Goal: Task Accomplishment & Management: Use online tool/utility

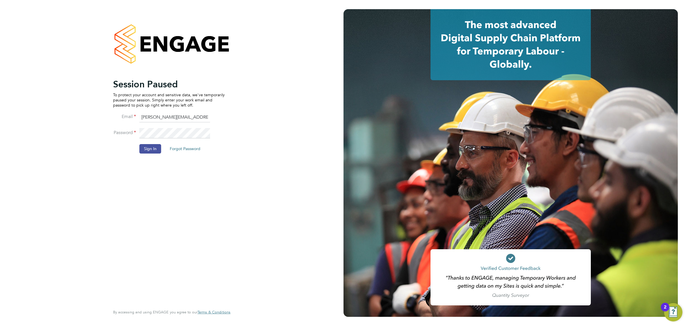
click at [148, 144] on button "Sign In" at bounding box center [150, 148] width 22 height 9
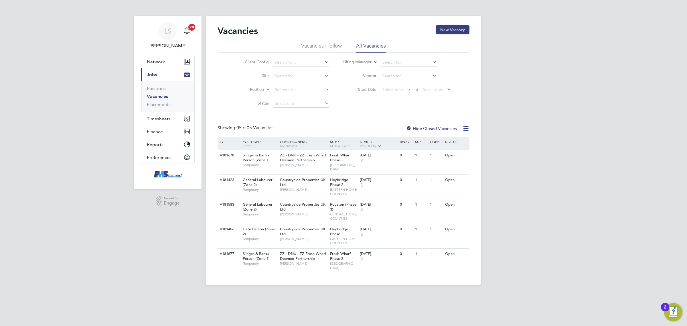
click at [161, 97] on link "Vacancies" at bounding box center [157, 96] width 21 height 5
click at [161, 102] on link "Placements" at bounding box center [159, 104] width 24 height 5
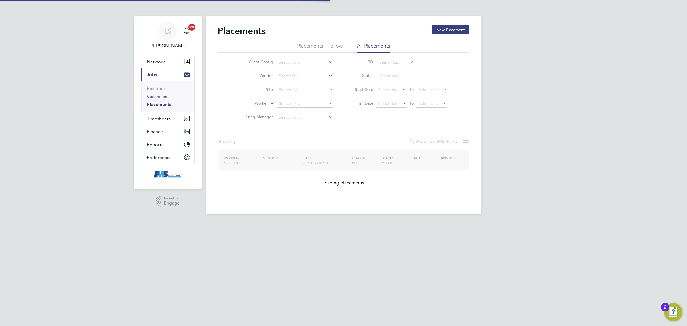
click at [159, 96] on link "Vacancies" at bounding box center [157, 96] width 20 height 5
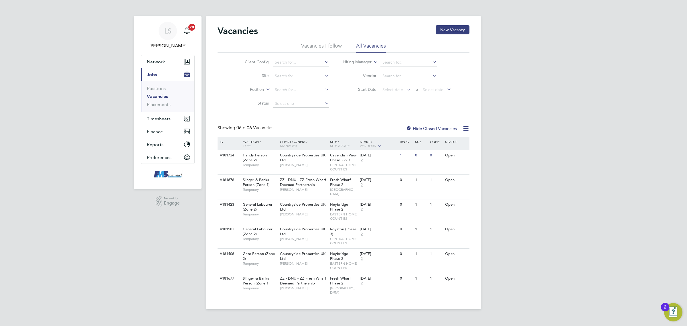
scroll to position [0, 15]
click at [169, 127] on button "Finance" at bounding box center [167, 131] width 53 height 13
click at [155, 86] on span "Timesheets" at bounding box center [159, 87] width 24 height 5
click at [158, 100] on link "Timesheets" at bounding box center [159, 100] width 24 height 5
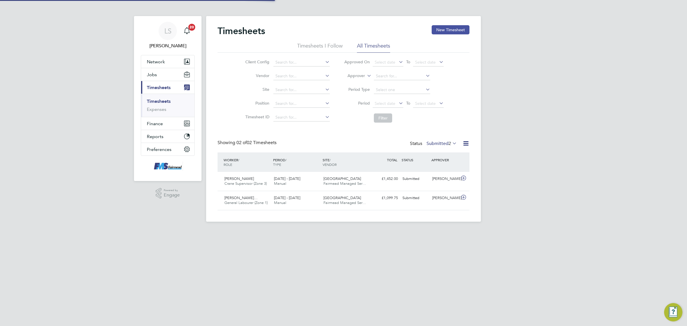
click at [438, 32] on button "New Timesheet" at bounding box center [451, 29] width 38 height 9
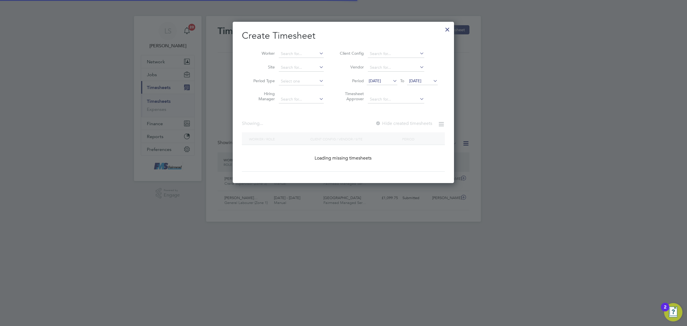
scroll to position [451, 221]
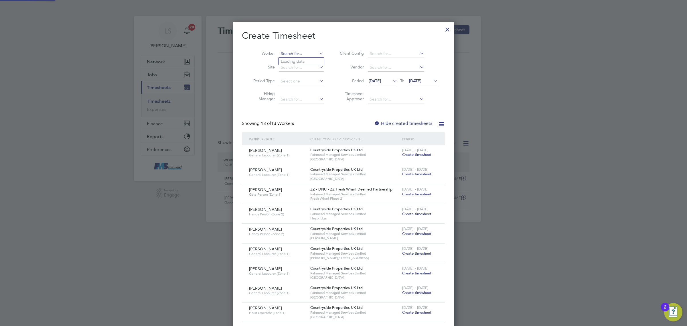
click at [305, 56] on input at bounding box center [301, 54] width 45 height 8
click at [305, 59] on li "Keir on [PERSON_NAME]" at bounding box center [304, 62] width 51 height 8
type input "[PERSON_NAME]"
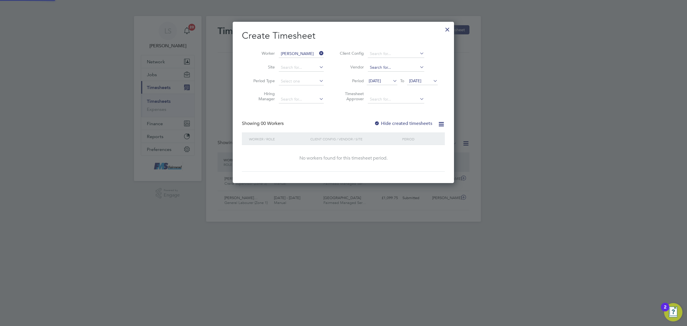
scroll to position [161, 221]
click at [421, 82] on span "[DATE]" at bounding box center [415, 80] width 12 height 5
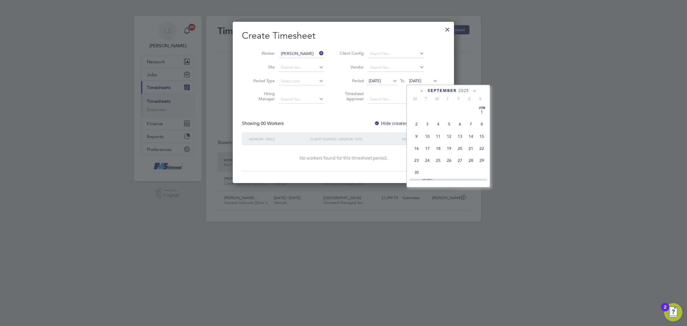
scroll to position [213, 0]
click at [485, 134] on span "28" at bounding box center [481, 128] width 11 height 11
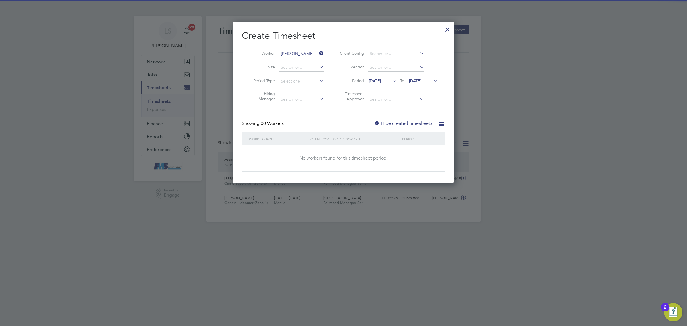
click at [411, 122] on label "Hide created timesheets" at bounding box center [403, 124] width 58 height 6
click at [407, 126] on div "Showing 00 Workers Hide created timesheets" at bounding box center [343, 127] width 203 height 12
click at [407, 125] on div "Hide created timesheets" at bounding box center [403, 124] width 59 height 6
click at [409, 122] on label "Hide created timesheets" at bounding box center [403, 124] width 58 height 6
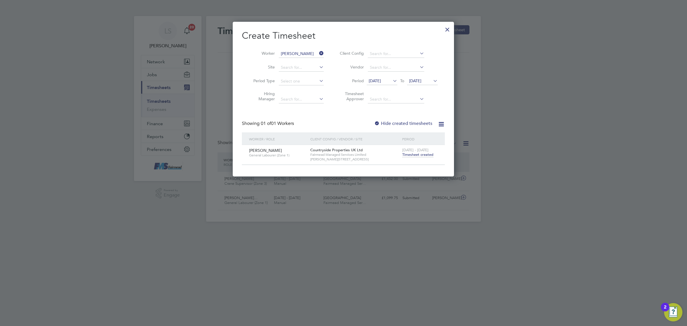
click at [416, 158] on div "[DATE] - [DATE] Timesheet created" at bounding box center [420, 152] width 38 height 15
click at [416, 155] on span "Timesheet created" at bounding box center [417, 154] width 31 height 5
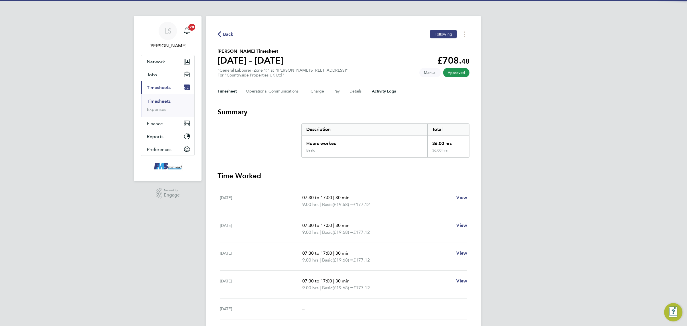
click at [379, 86] on Logs-tab "Activity Logs" at bounding box center [384, 91] width 24 height 14
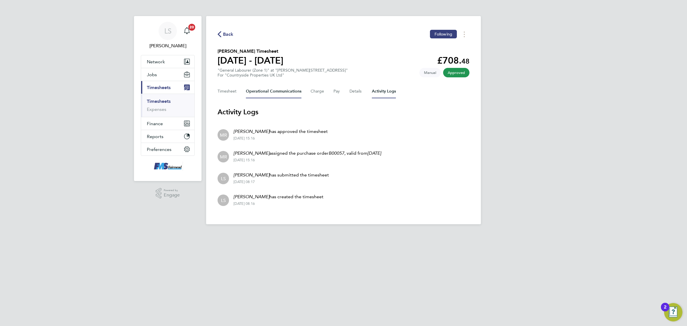
click at [276, 92] on Communications-tab "Operational Communications" at bounding box center [274, 91] width 56 height 14
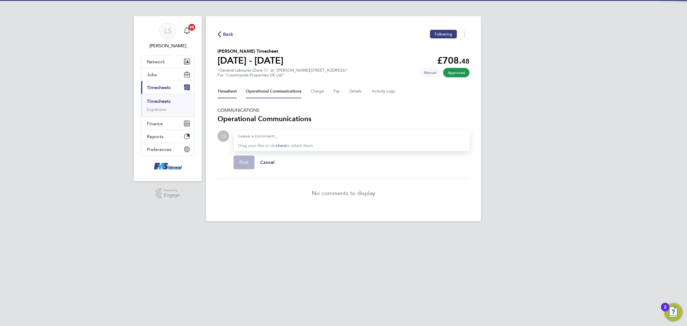
click at [233, 91] on button "Timesheet" at bounding box center [227, 91] width 19 height 14
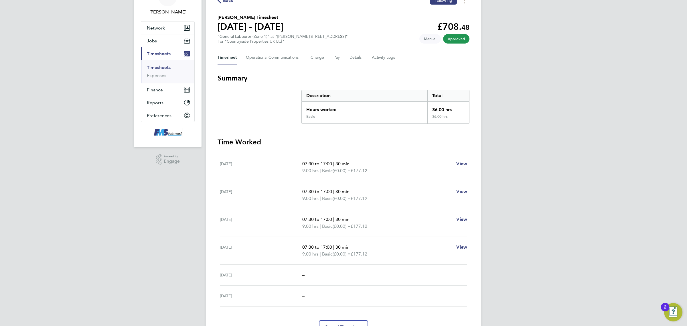
scroll to position [36, 0]
